Goal: Find specific page/section: Find specific page/section

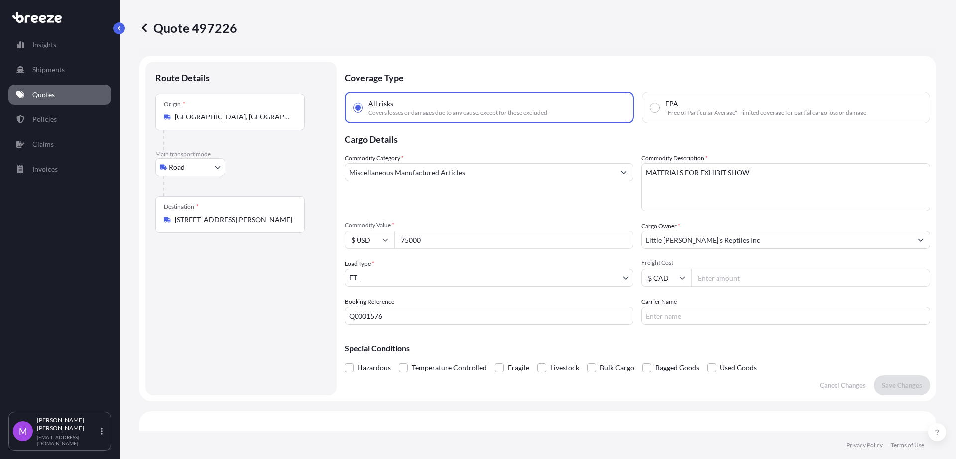
select select "Road"
select select "2"
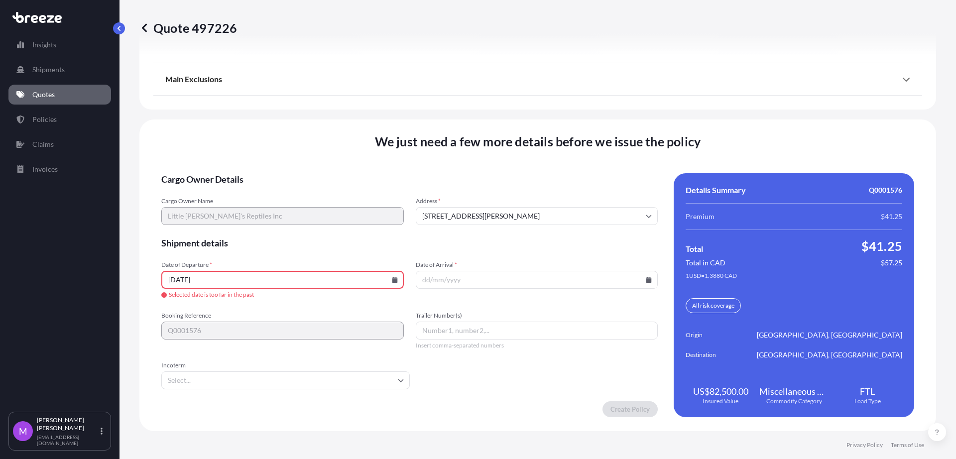
click at [57, 95] on link "Quotes" at bounding box center [59, 95] width 103 height 20
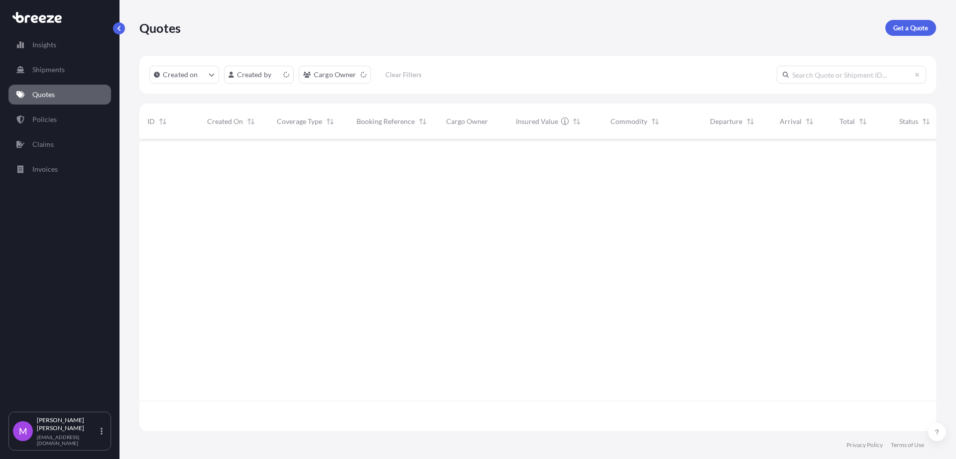
scroll to position [288, 787]
click at [854, 77] on input "text" at bounding box center [850, 75] width 149 height 18
paste input "497221"
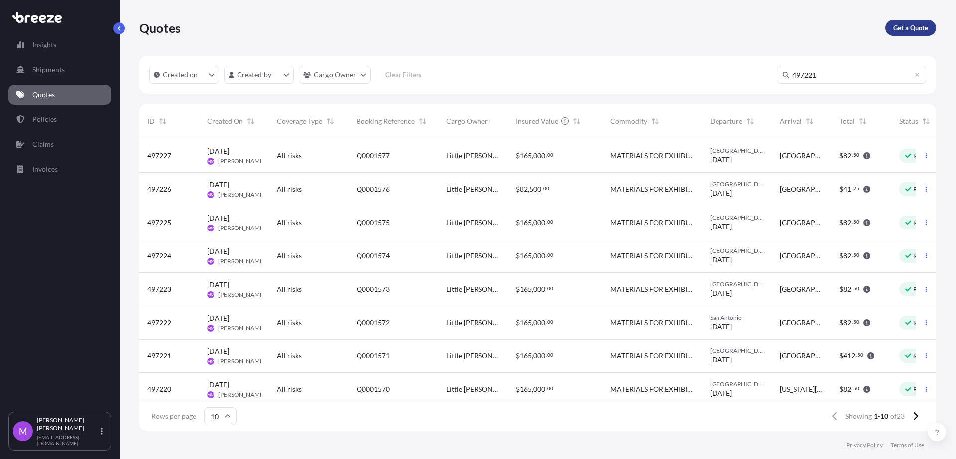
type input "497221"
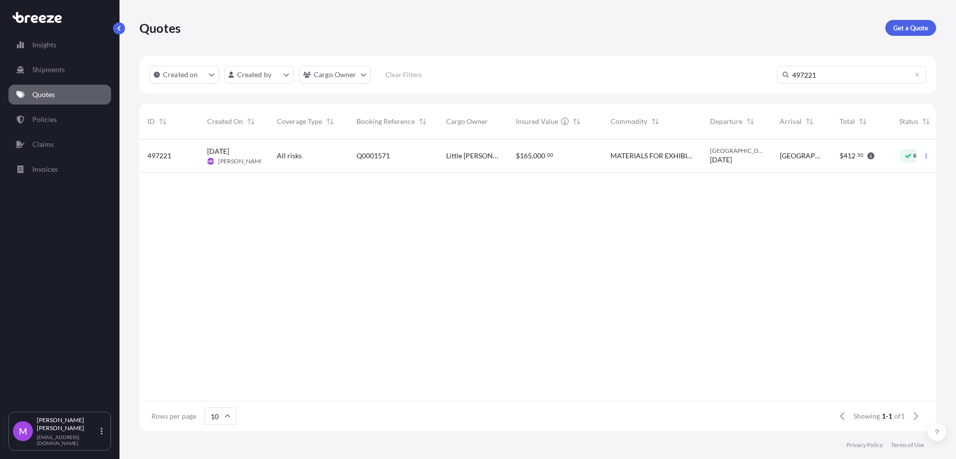
click at [916, 40] on div "Quotes Get a Quote" at bounding box center [537, 28] width 796 height 56
click at [416, 165] on div "Q0001571" at bounding box center [393, 155] width 90 height 33
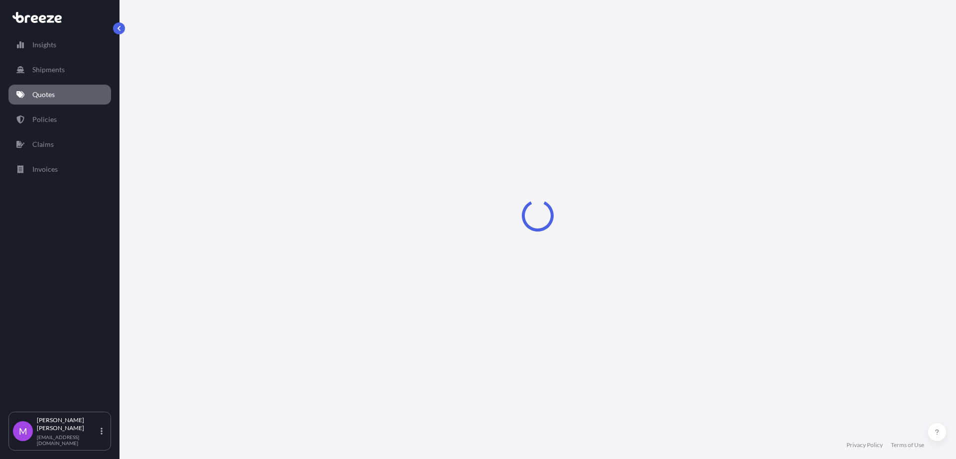
select select "Road"
select select "2"
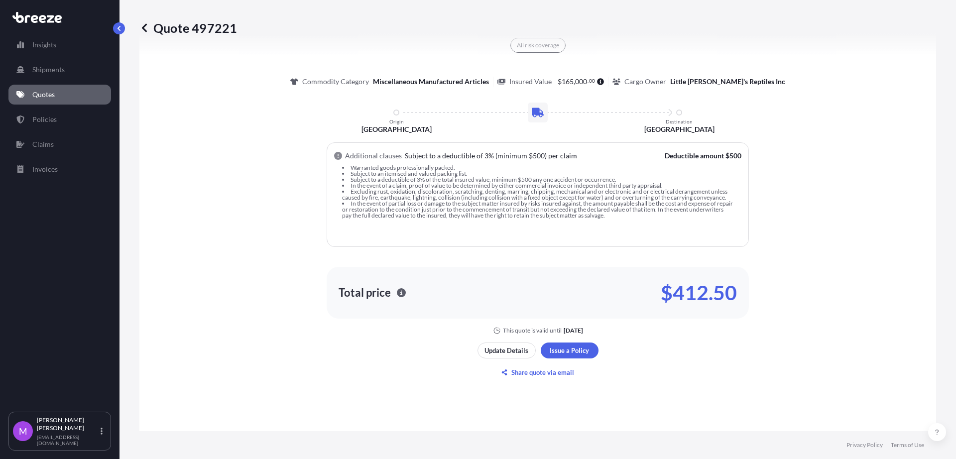
scroll to position [684, 0]
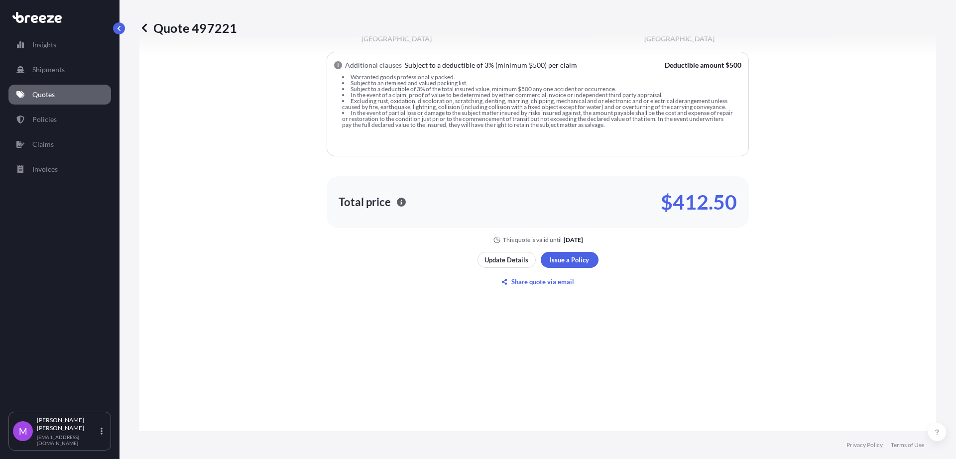
click at [70, 94] on link "Quotes" at bounding box center [59, 95] width 103 height 20
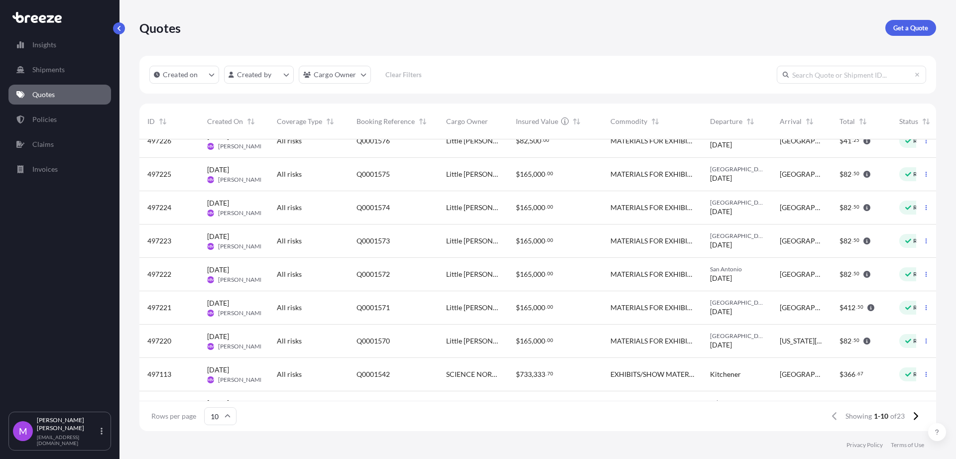
scroll to position [82, 0]
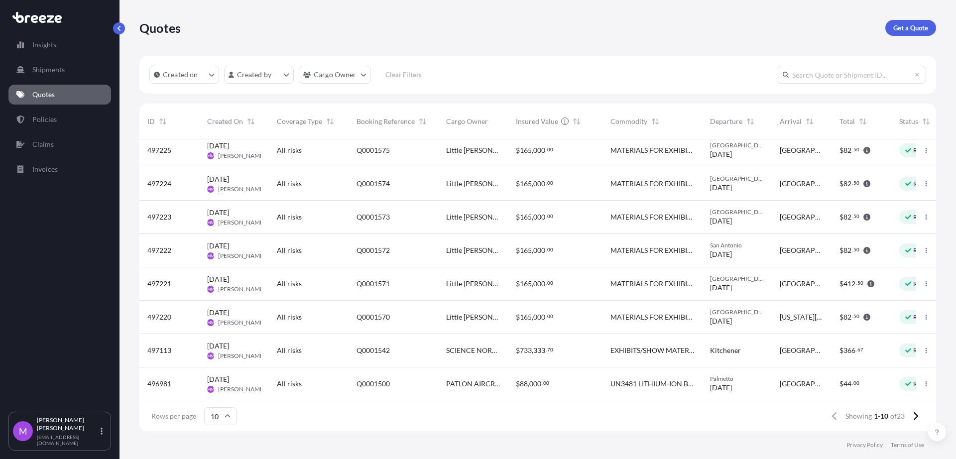
click at [821, 66] on input "text" at bounding box center [850, 75] width 149 height 18
paste input "497221"
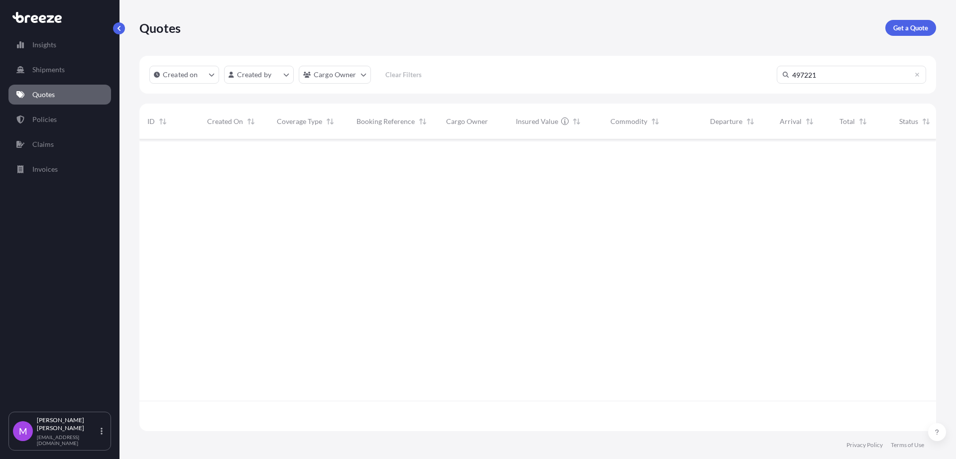
scroll to position [0, 0]
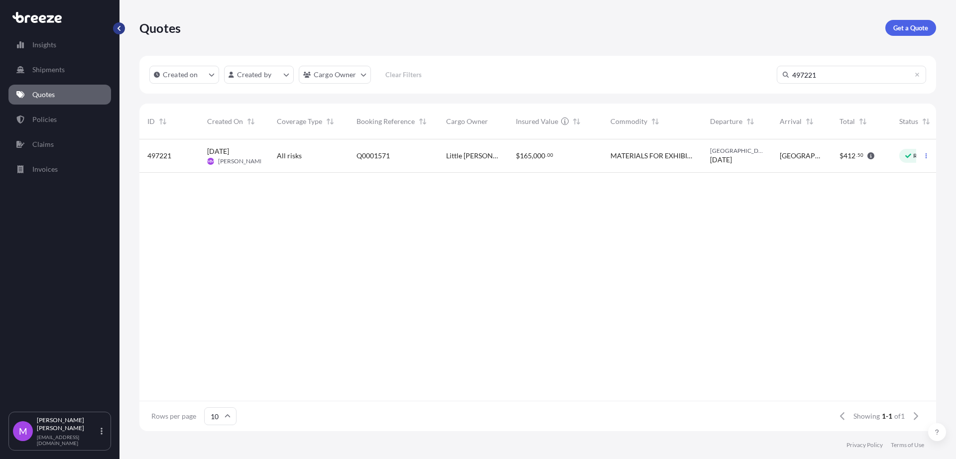
type input "497221"
click at [121, 34] on button "button" at bounding box center [119, 28] width 12 height 12
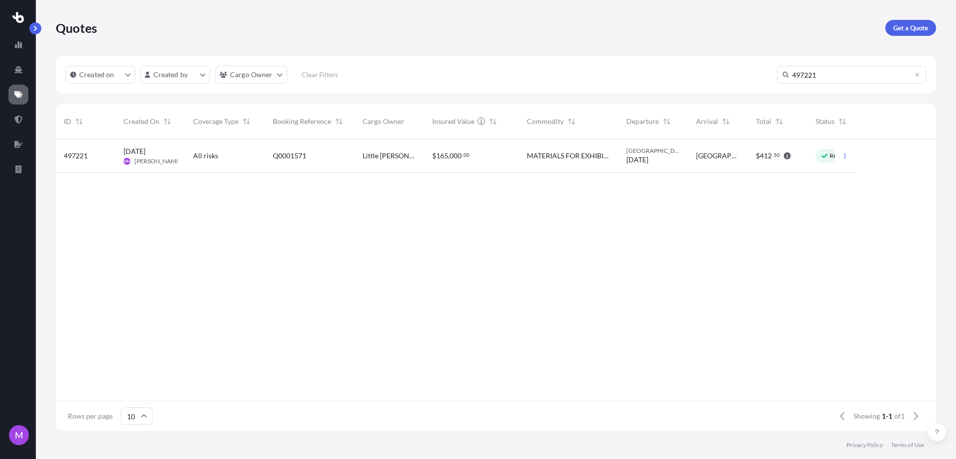
scroll to position [288, 871]
click at [38, 33] on button "button" at bounding box center [35, 28] width 12 height 12
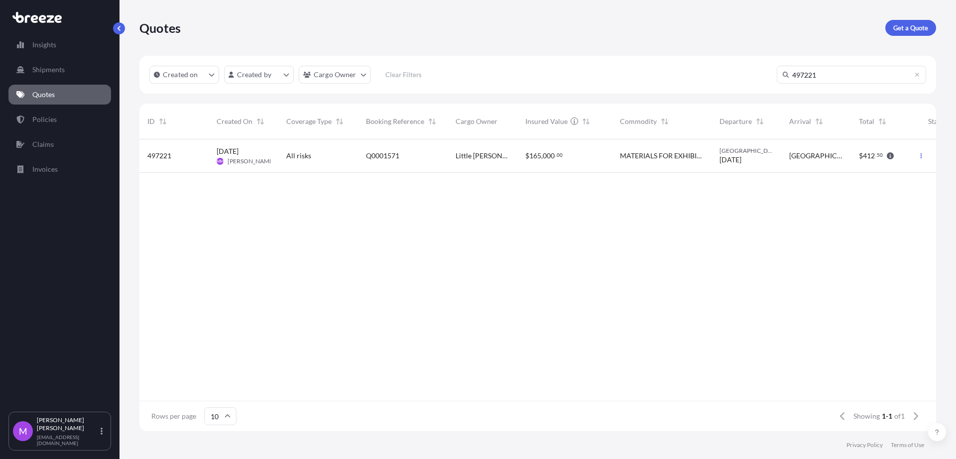
scroll to position [288, 787]
click at [49, 100] on link "Quotes" at bounding box center [59, 95] width 103 height 20
click at [74, 98] on link "Quotes" at bounding box center [59, 95] width 103 height 20
click at [68, 107] on div "Insights Shipments Quotes Policies Claims Invoices" at bounding box center [59, 219] width 103 height 386
click at [65, 98] on link "Quotes" at bounding box center [59, 95] width 103 height 20
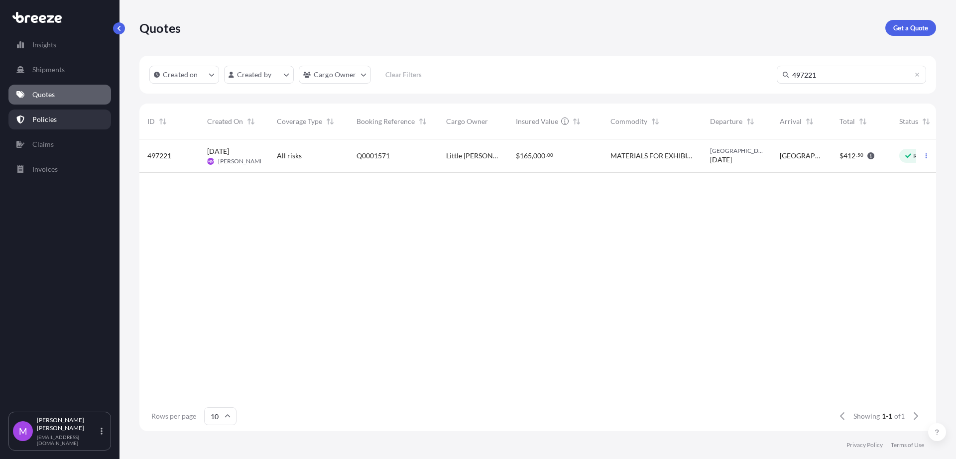
click at [64, 128] on link "Policies" at bounding box center [59, 120] width 103 height 20
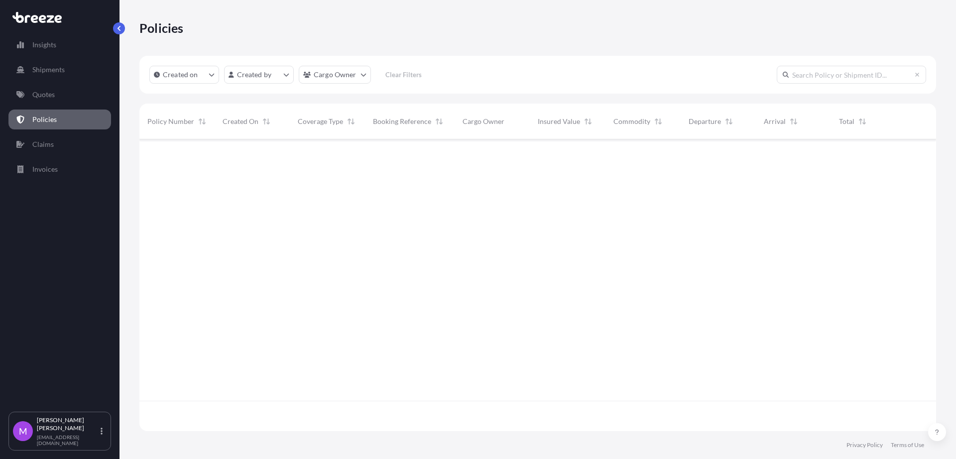
scroll to position [288, 787]
click at [57, 100] on link "Quotes" at bounding box center [59, 95] width 103 height 20
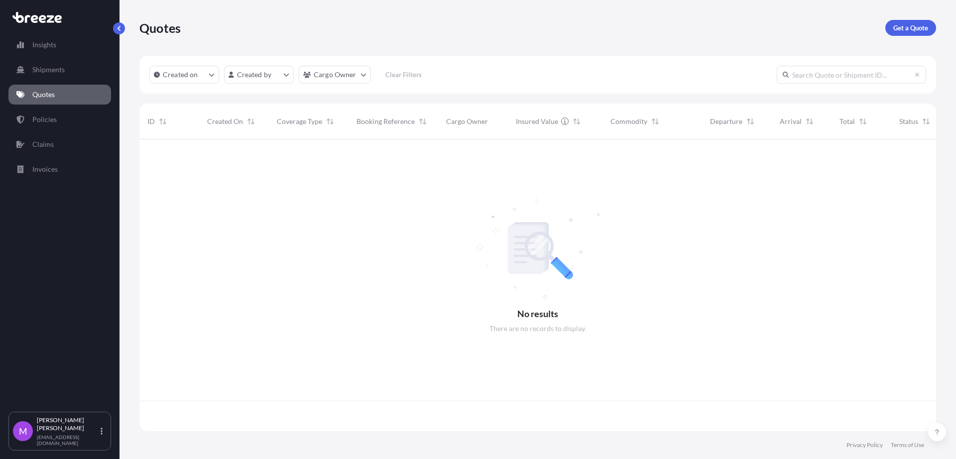
scroll to position [288, 787]
